Goal: Information Seeking & Learning: Learn about a topic

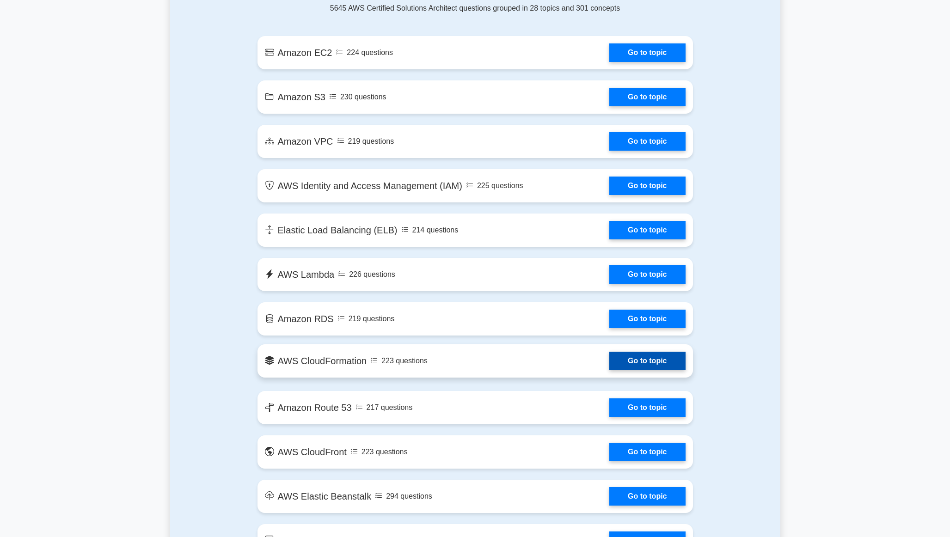
scroll to position [456, 0]
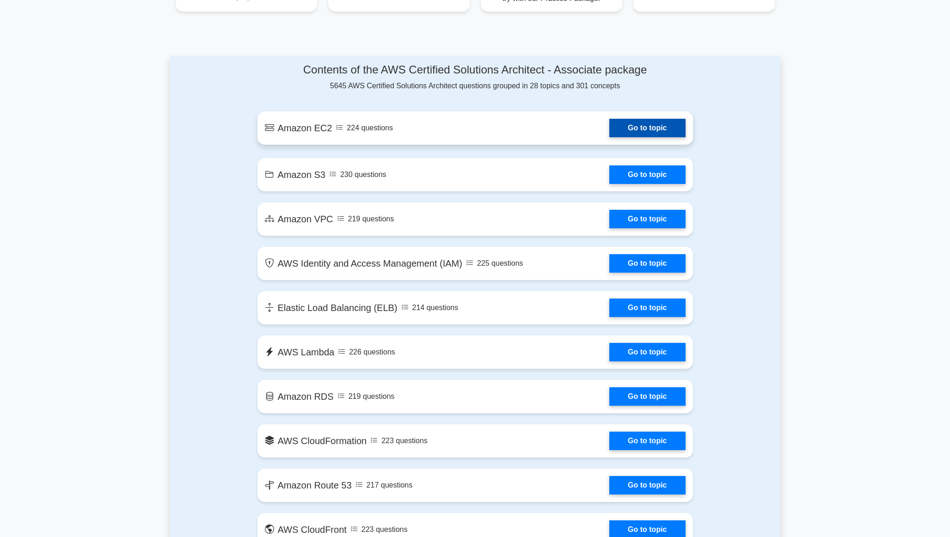
click at [665, 128] on link "Go to topic" at bounding box center [647, 128] width 76 height 18
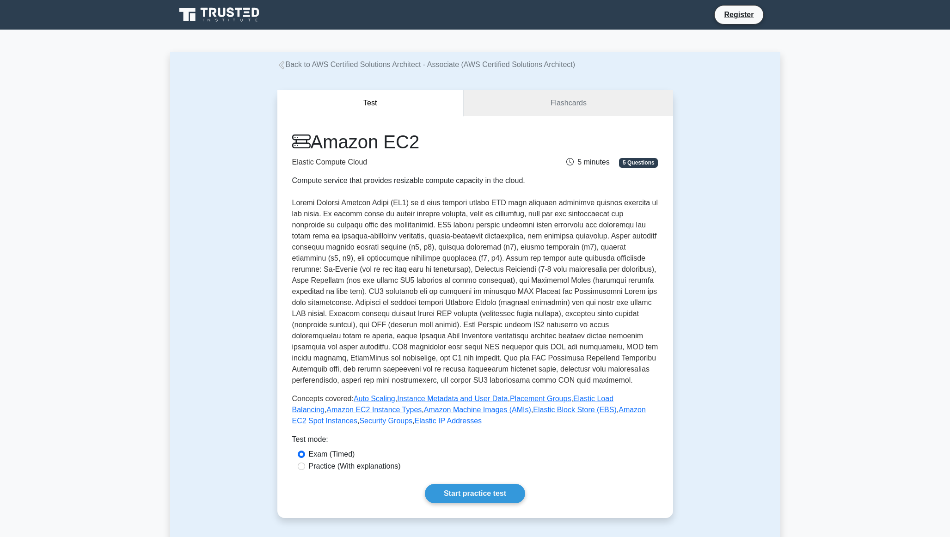
scroll to position [96, 0]
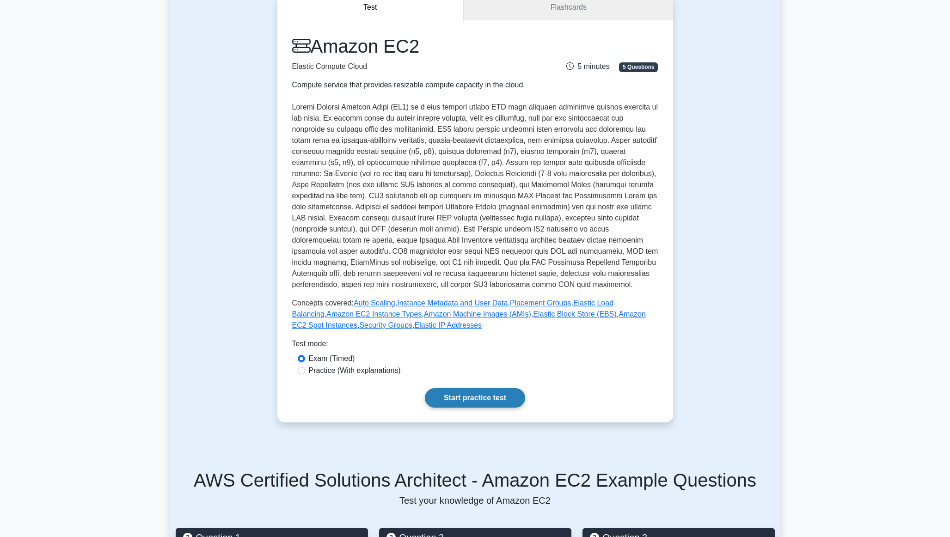
click at [505, 398] on link "Start practice test" at bounding box center [475, 397] width 100 height 19
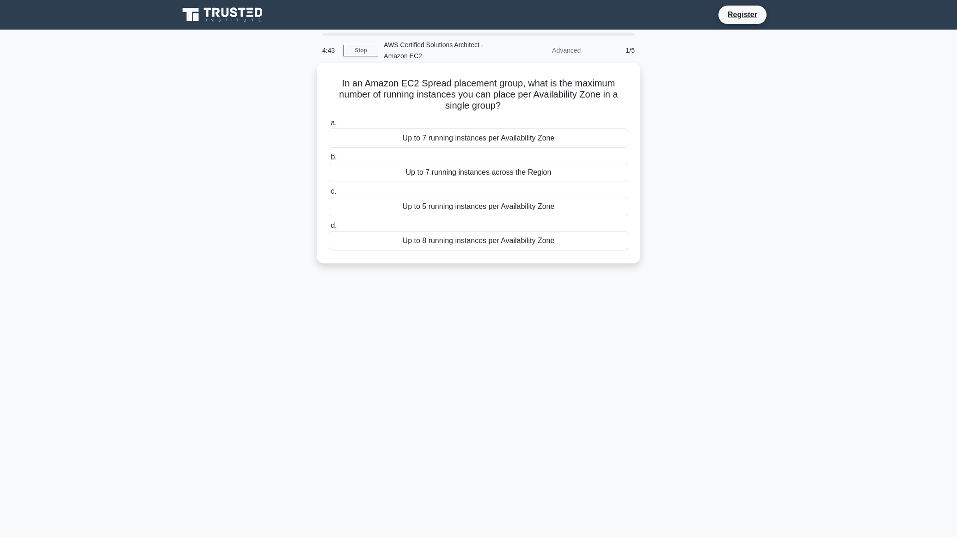
click at [475, 141] on div "Up to 7 running instances per Availability Zone" at bounding box center [478, 137] width 299 height 19
click at [329, 126] on input "a. Up to 7 running instances per Availability Zone" at bounding box center [329, 123] width 0 height 6
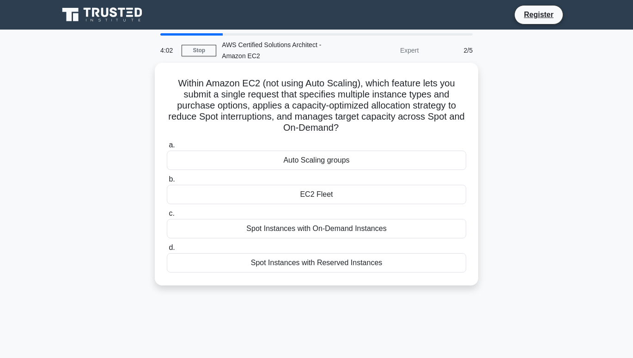
click at [388, 262] on div "Spot Instances with Reserved Instances" at bounding box center [316, 262] width 299 height 19
click at [167, 251] on input "d. Spot Instances with Reserved Instances" at bounding box center [167, 248] width 0 height 6
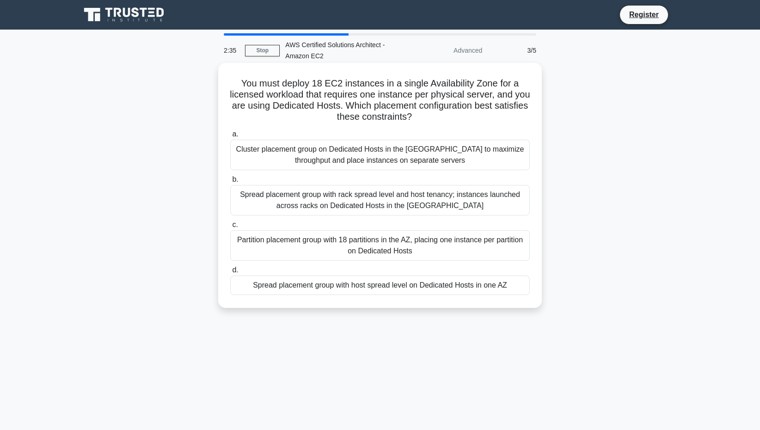
click at [411, 202] on div "Spread placement group with rack spread level and host tenancy; instances launc…" at bounding box center [379, 200] width 299 height 31
click at [230, 183] on input "b. Spread placement group with rack spread level and host tenancy; instances la…" at bounding box center [230, 180] width 0 height 6
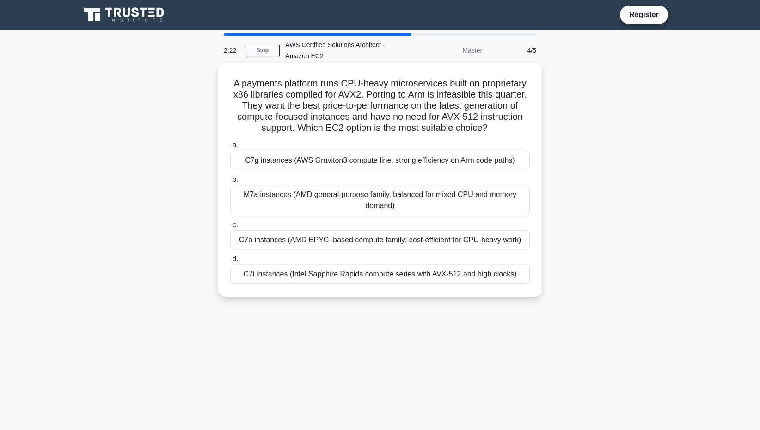
click at [344, 167] on div "C7g instances (AWS Graviton3 compute line, strong efficiency on Arm code paths)" at bounding box center [379, 160] width 299 height 19
click at [230, 148] on input "a. C7g instances (AWS Graviton3 compute line, strong efficiency on Arm code pat…" at bounding box center [230, 145] width 0 height 6
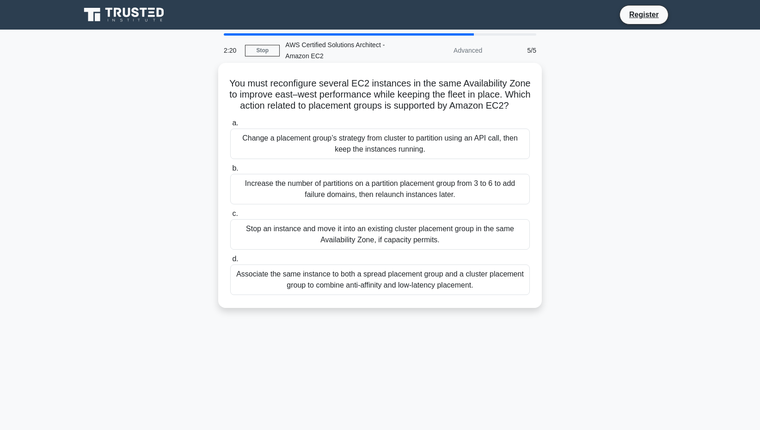
click at [361, 159] on div "Change a placement group’s strategy from cluster to partition using an API call…" at bounding box center [379, 143] width 299 height 31
click at [230, 126] on input "a. Change a placement group’s strategy from cluster to partition using an API c…" at bounding box center [230, 123] width 0 height 6
